Goal: Transaction & Acquisition: Purchase product/service

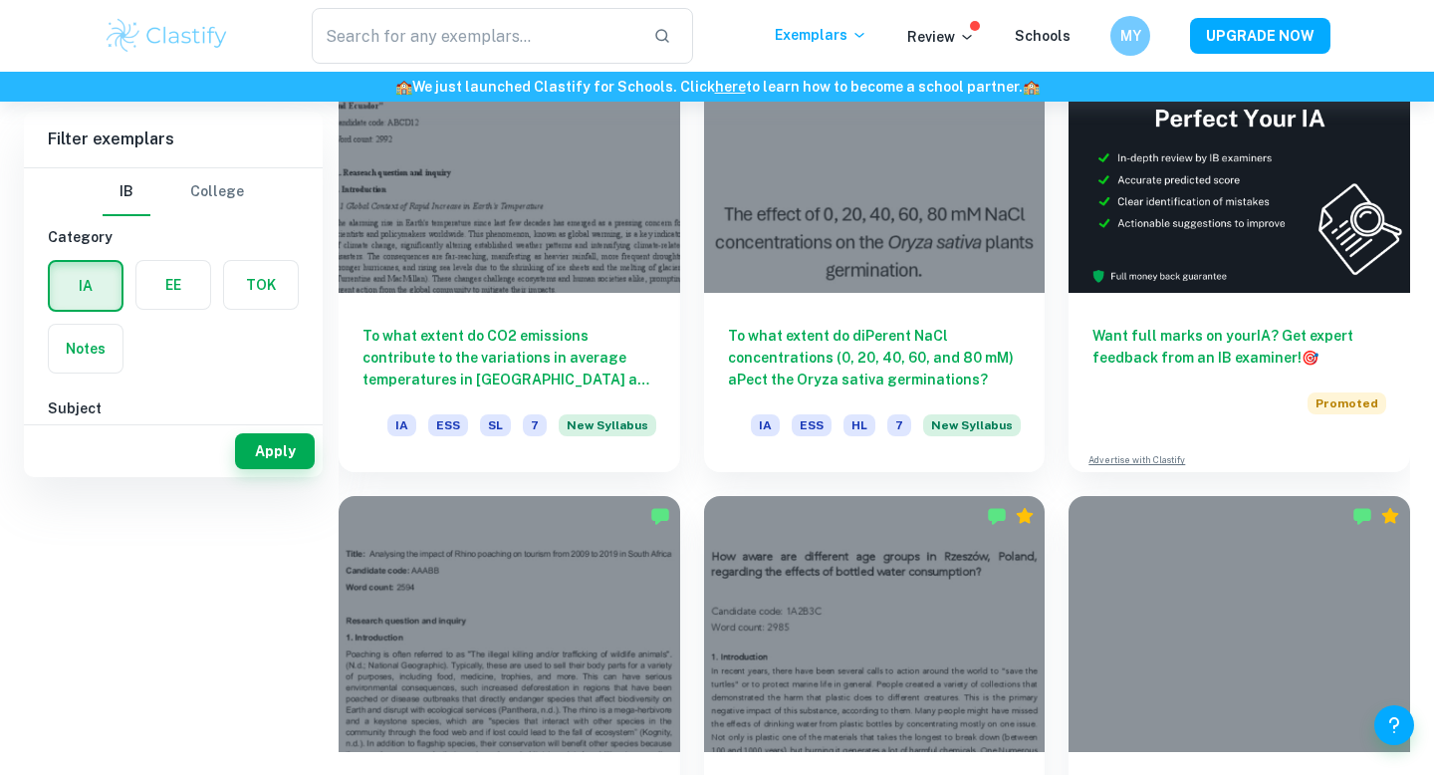
scroll to position [188, 0]
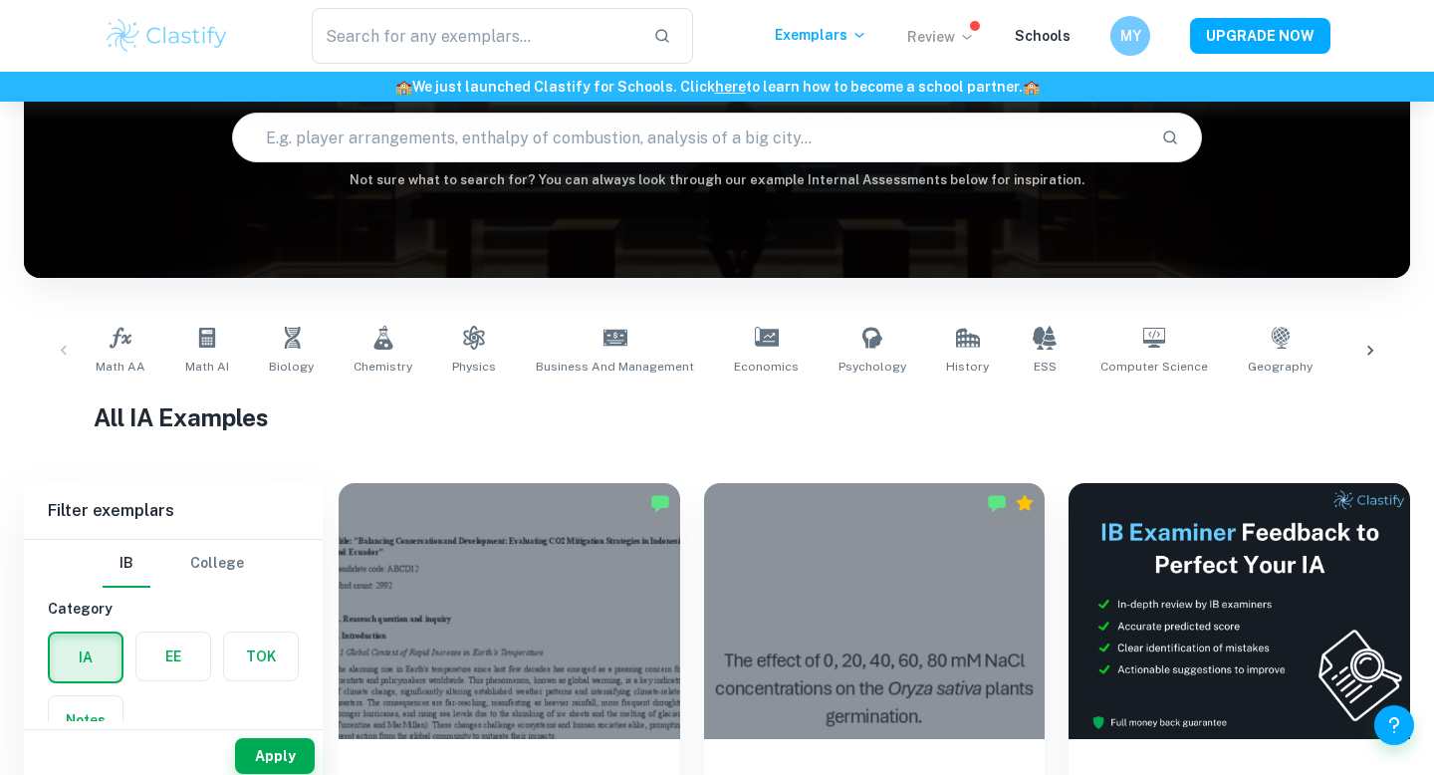
click at [967, 37] on icon at bounding box center [967, 37] width 16 height 16
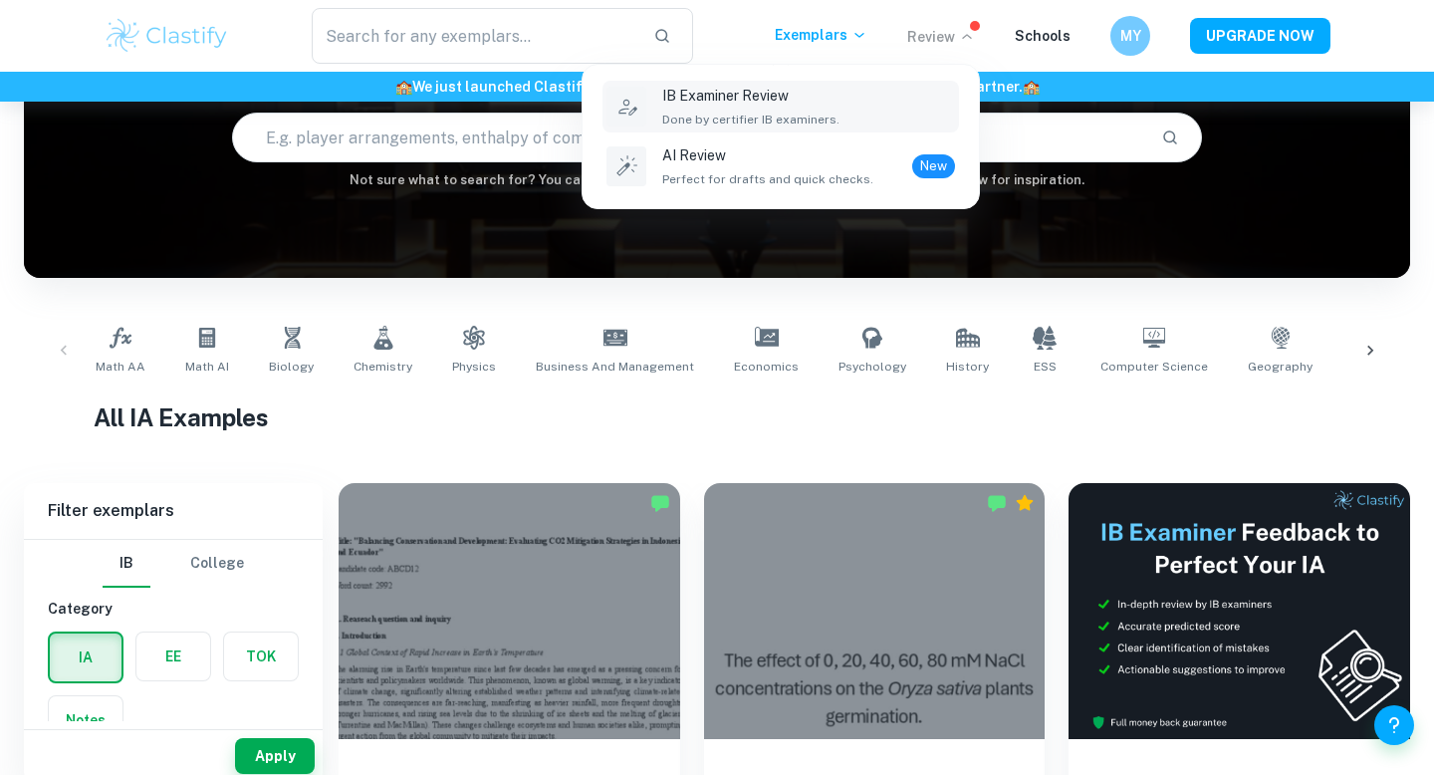
click at [929, 110] on div "IB Examiner Review Done by certifier IB examiners." at bounding box center [808, 107] width 293 height 44
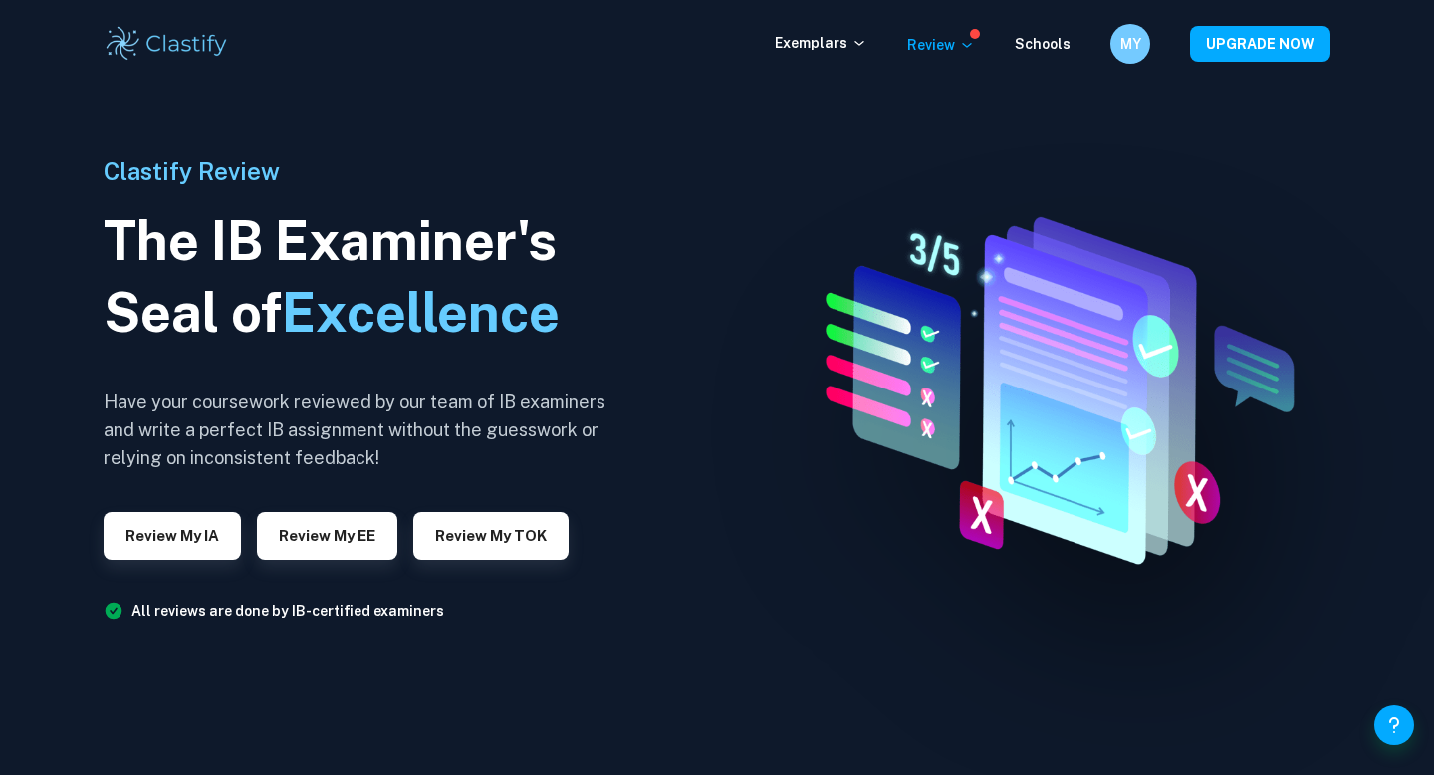
click at [187, 578] on div "Clastify Review The IB Examiner's Seal of Excellence Have your coursework revie…" at bounding box center [363, 387] width 518 height 707
click at [187, 557] on button "Review my IA" at bounding box center [172, 536] width 137 height 48
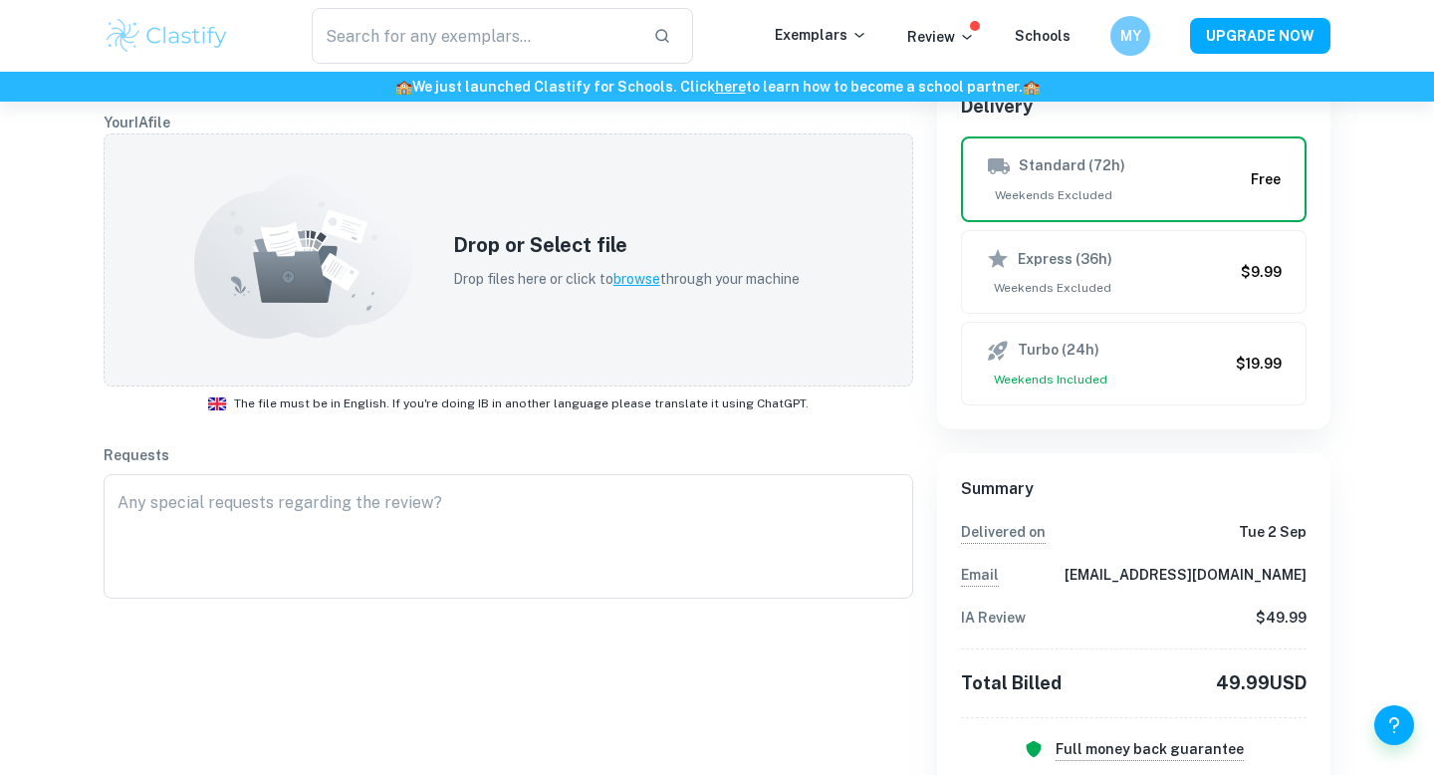
scroll to position [381, 0]
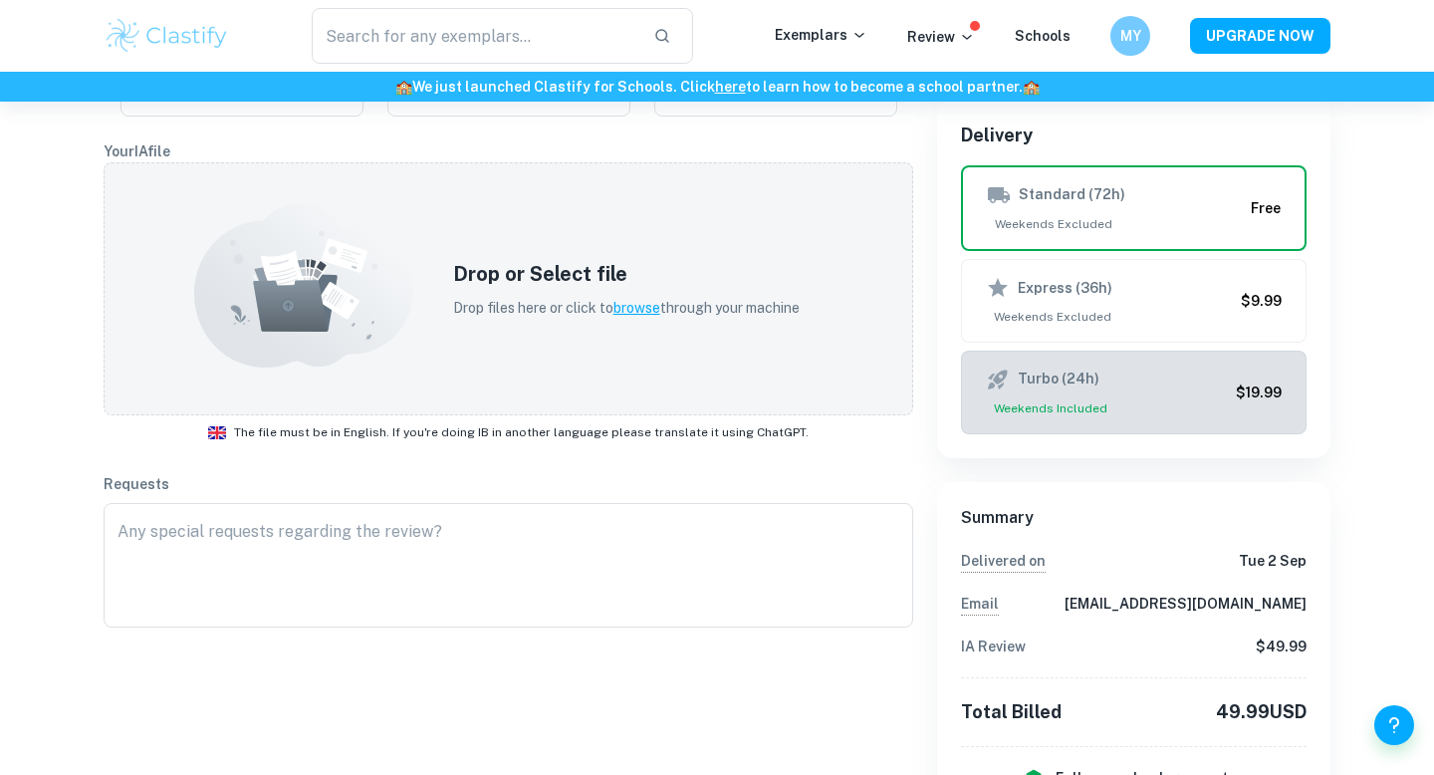
click at [1217, 405] on span "Weekends Included" at bounding box center [1107, 408] width 242 height 18
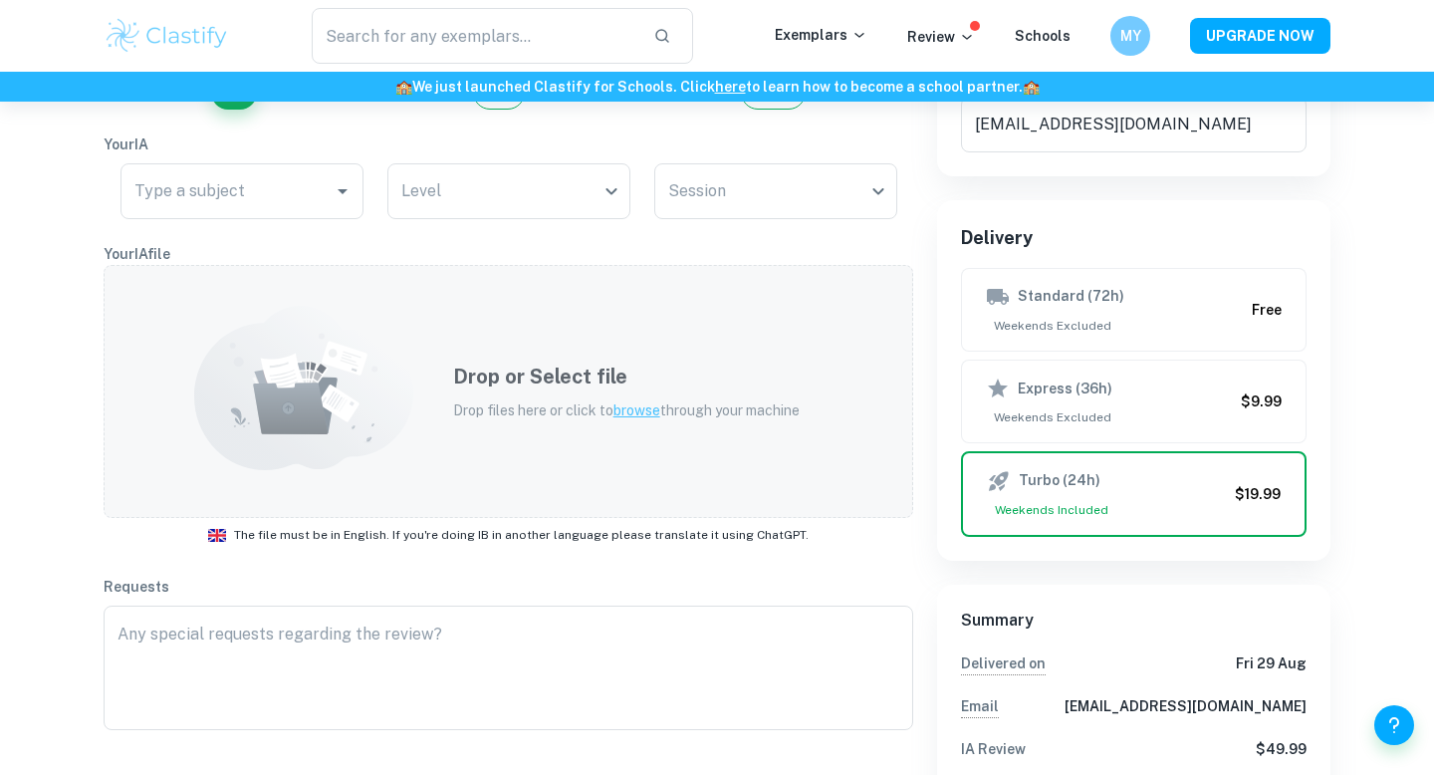
scroll to position [33, 0]
